Goal: Register for event/course

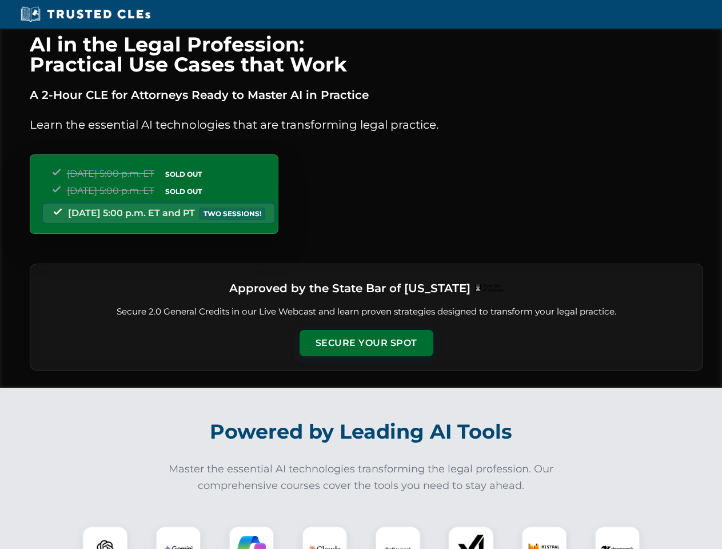
click at [366, 343] on button "Secure Your Spot" at bounding box center [366, 343] width 134 height 26
click at [105, 537] on img at bounding box center [105, 548] width 33 height 33
click at [178, 537] on img at bounding box center [178, 548] width 29 height 29
click at [251, 537] on img at bounding box center [251, 548] width 29 height 29
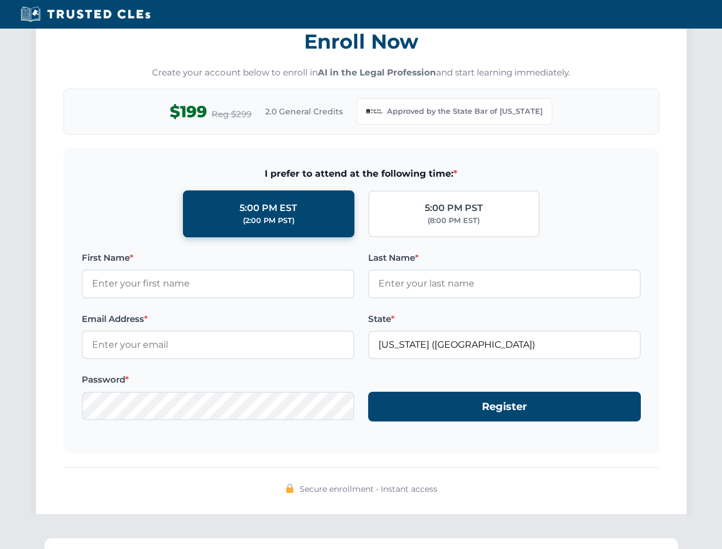
click at [544, 537] on div "AI in the Legal Profession: Practical Use Cases that Work A 2-Hour CLE for Atto…" at bounding box center [361, 378] width 722 height 2665
